Goal: Task Accomplishment & Management: Manage account settings

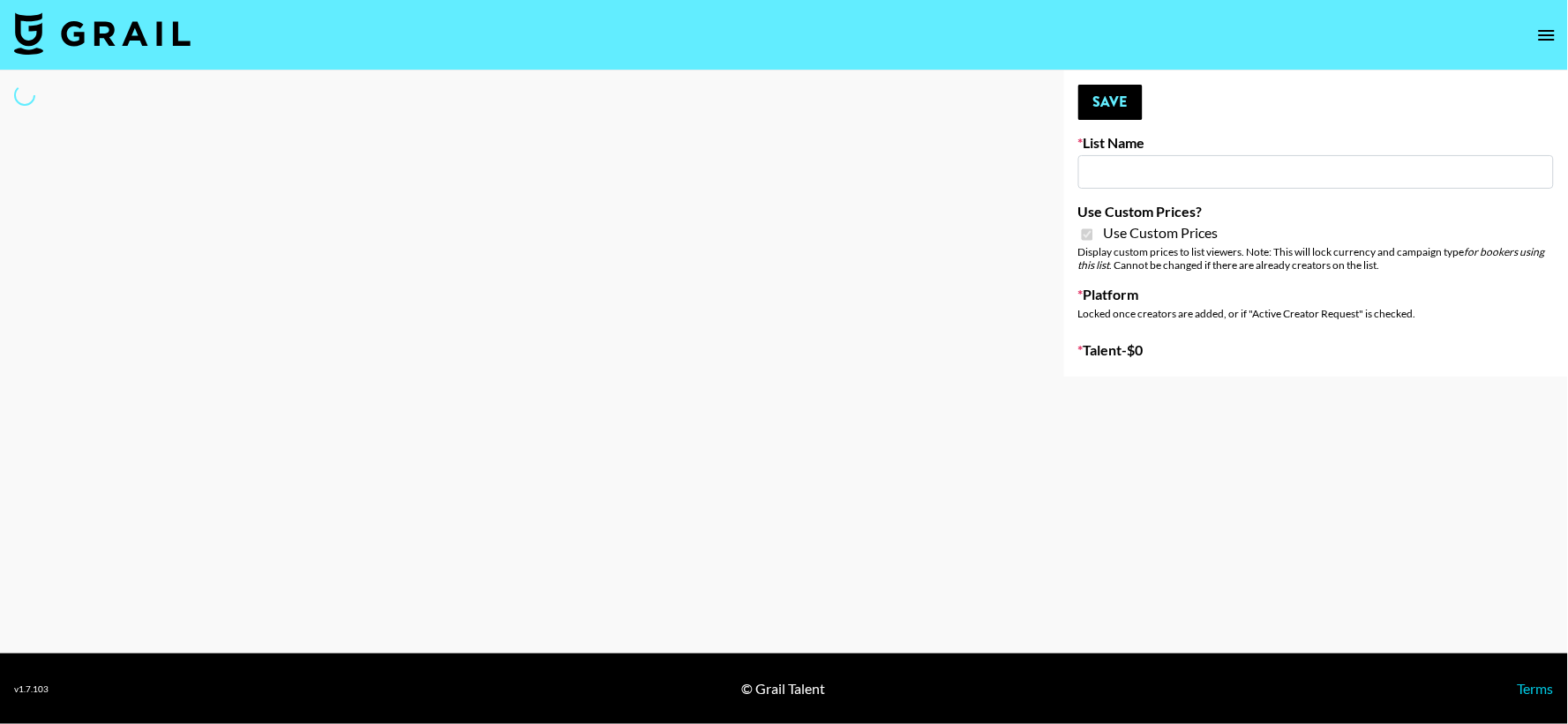
type input "E-Com Platform - TikTok"
checkbox input "true"
select select "Brand"
type input "Brickhouse - Women (20th Sept)"
checkbox input "true"
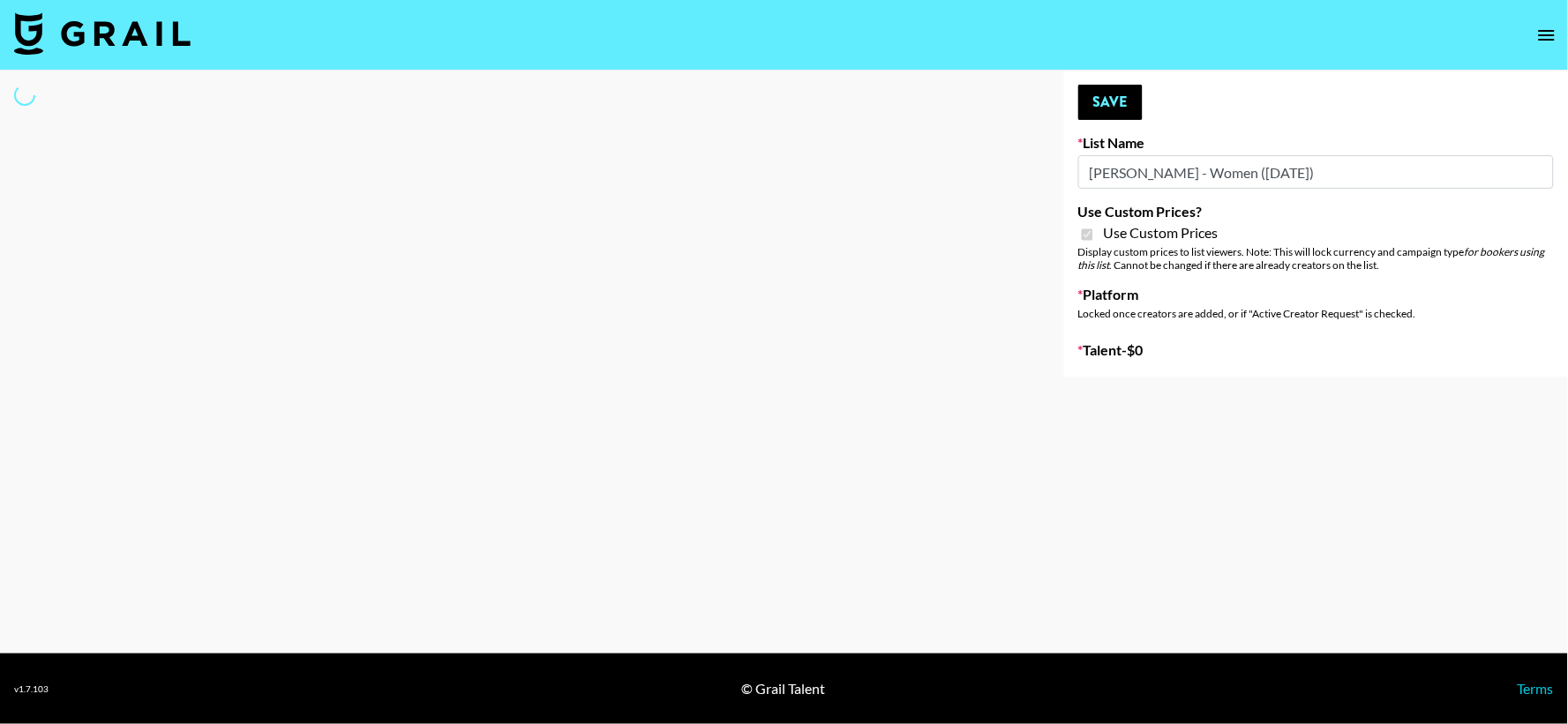
select select "Brand"
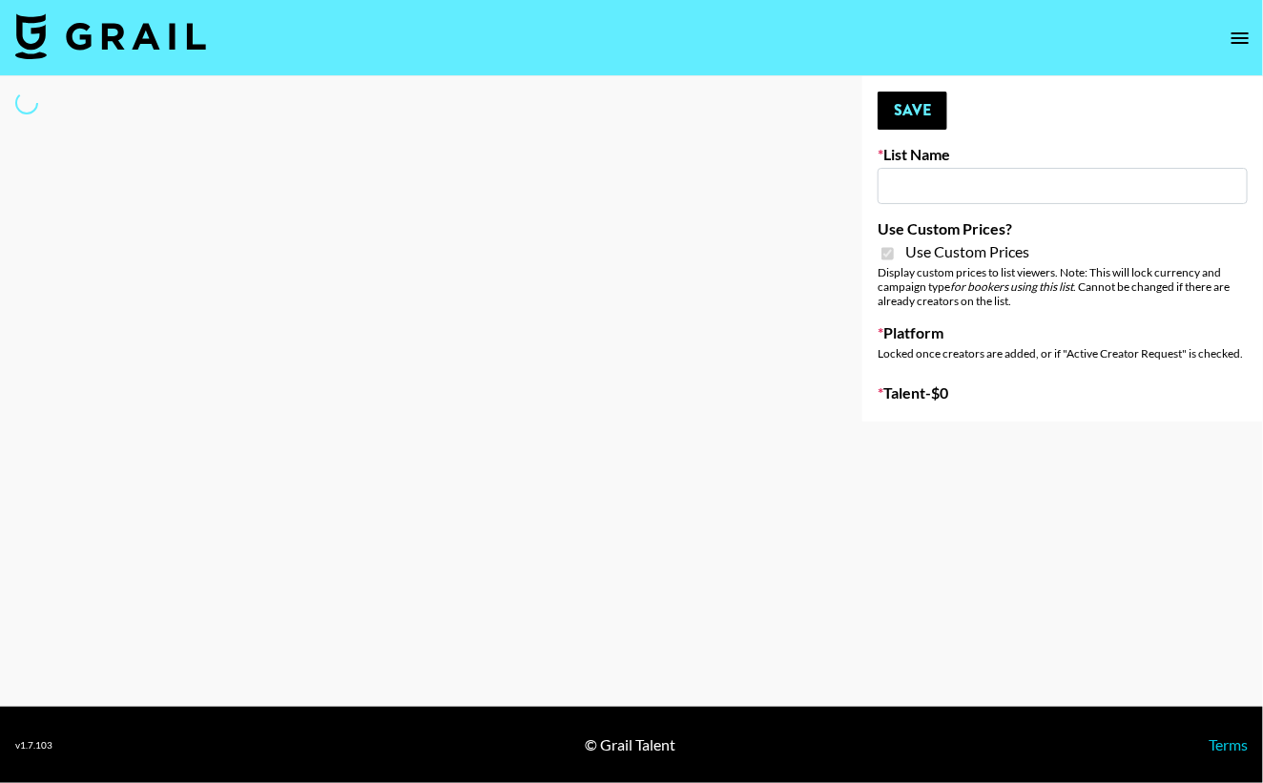
type input "E-Com Platform - TikTok"
checkbox input "true"
select select "Brand"
